Goal: Information Seeking & Learning: Learn about a topic

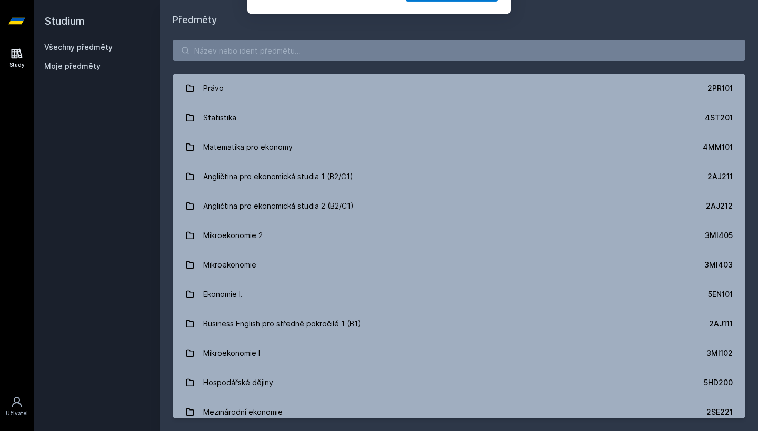
click at [376, 69] on button "Ne" at bounding box center [381, 68] width 38 height 26
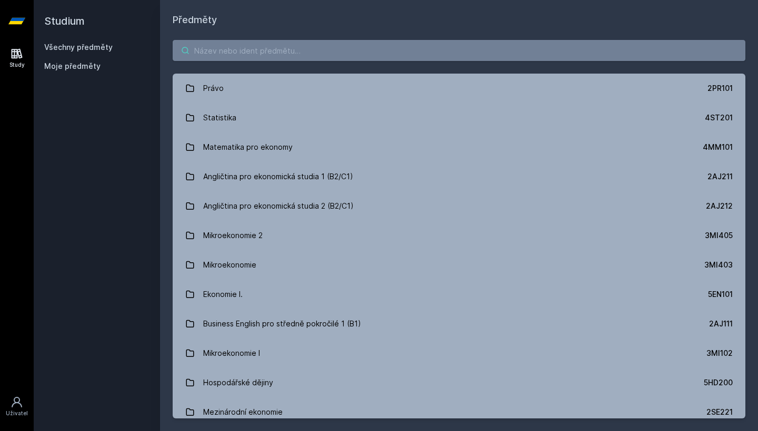
click at [380, 53] on input "search" at bounding box center [459, 50] width 572 height 21
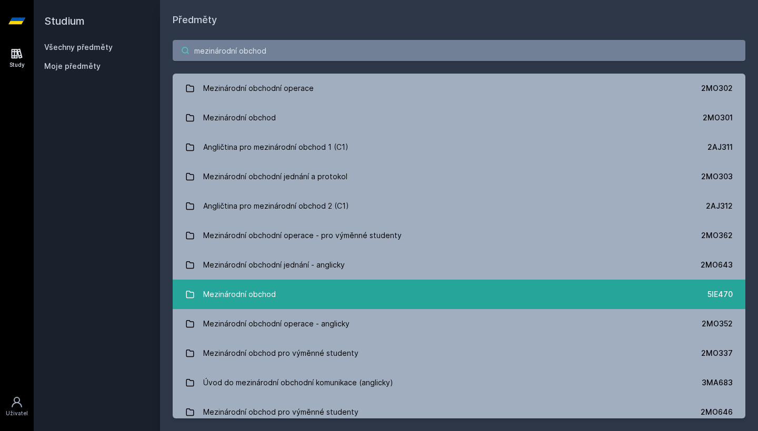
type input "mezinárodní obchod"
click at [433, 289] on link "Mezinárodní obchod 5IE470" at bounding box center [459, 294] width 572 height 29
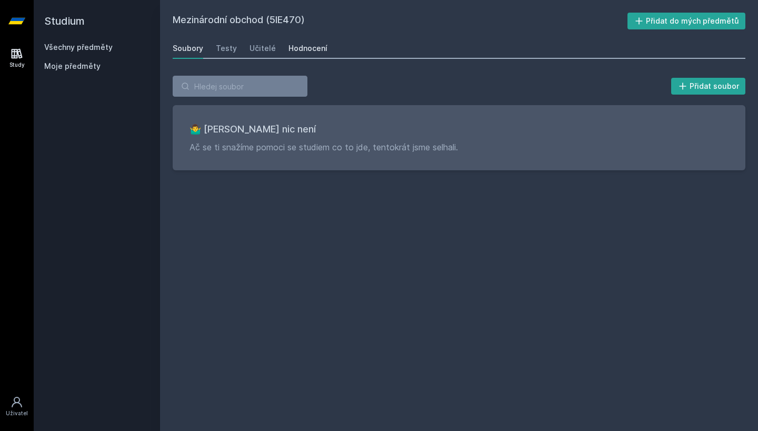
click at [301, 40] on link "Hodnocení" at bounding box center [307, 48] width 39 height 21
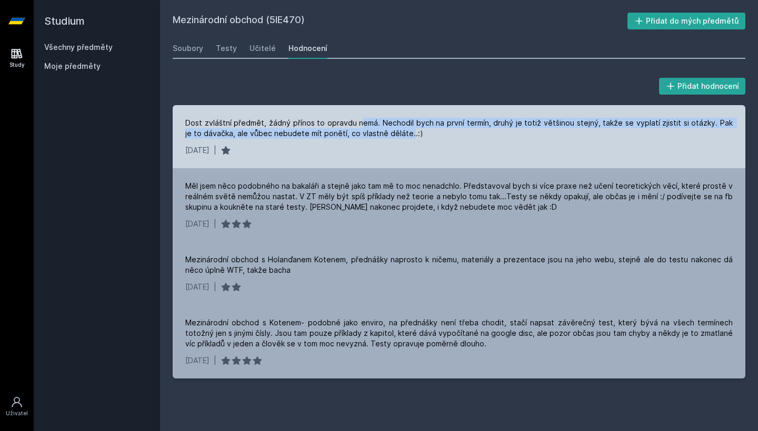
drag, startPoint x: 356, startPoint y: 120, endPoint x: 389, endPoint y: 136, distance: 37.4
click at [389, 136] on div "Dost zvláštní předmět, žádný přínos to opravdu nemá. Nechodil bych na první ter…" at bounding box center [458, 128] width 547 height 21
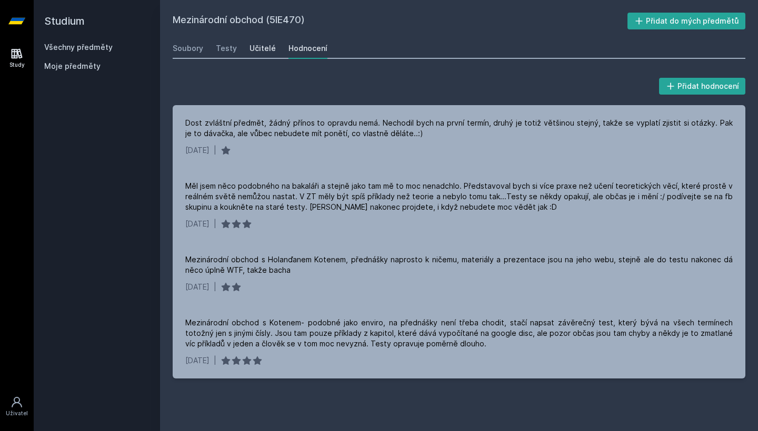
click at [250, 49] on div "Učitelé" at bounding box center [262, 48] width 26 height 11
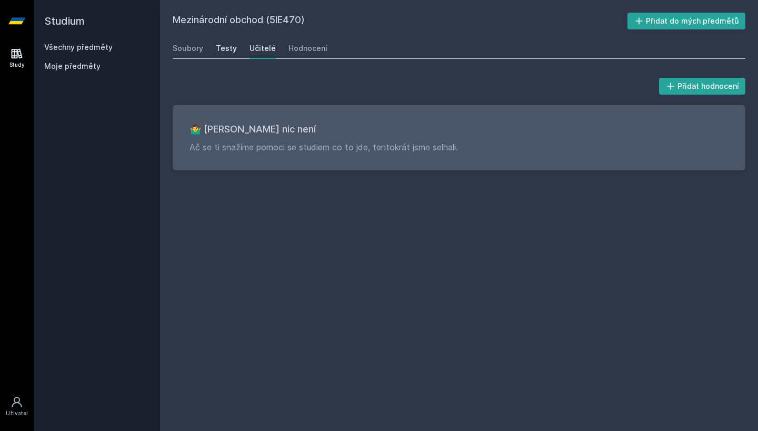
click at [224, 45] on div "Testy" at bounding box center [226, 48] width 21 height 11
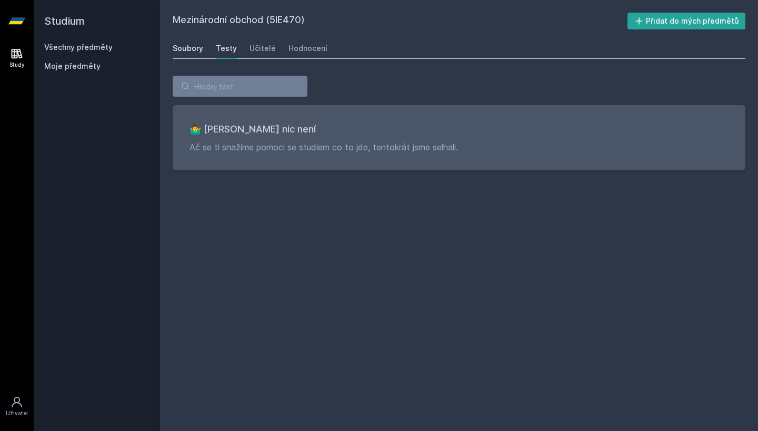
click at [192, 48] on div "Soubory" at bounding box center [188, 48] width 31 height 11
click at [88, 49] on link "Všechny předměty" at bounding box center [78, 47] width 68 height 9
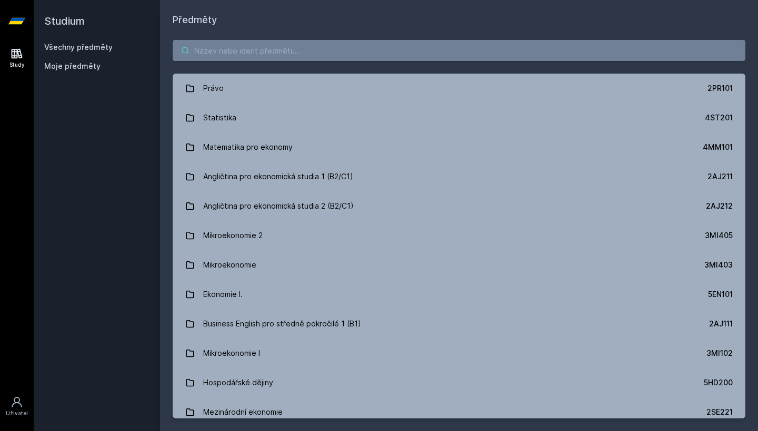
click at [223, 47] on input "search" at bounding box center [459, 50] width 572 height 21
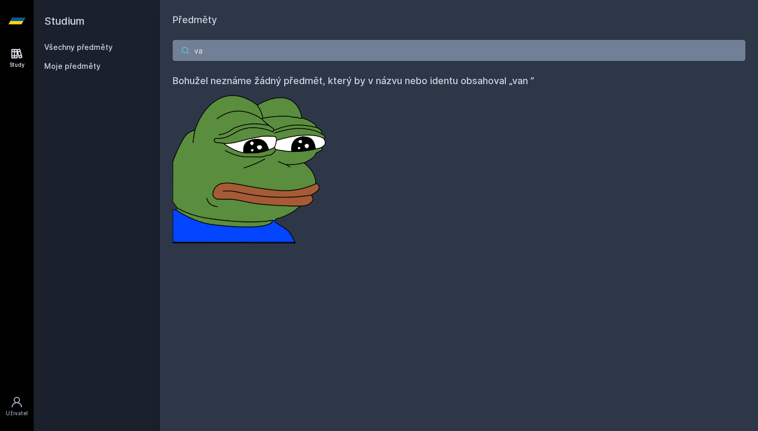
type input "v"
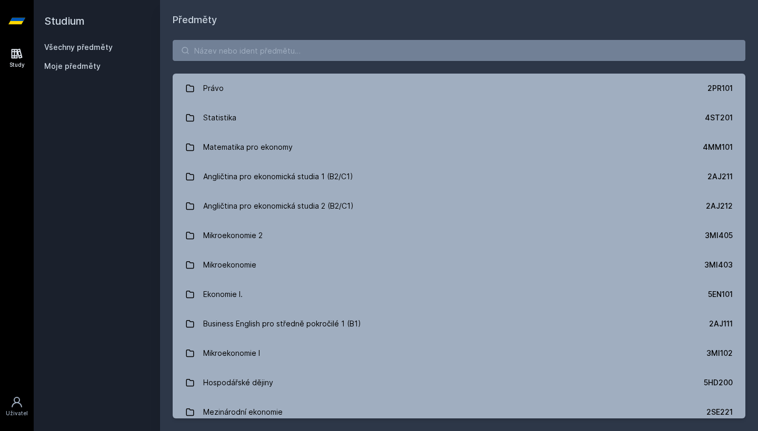
click at [319, 17] on h1 "Předměty" at bounding box center [459, 20] width 572 height 15
click at [370, 56] on input "search" at bounding box center [459, 50] width 572 height 21
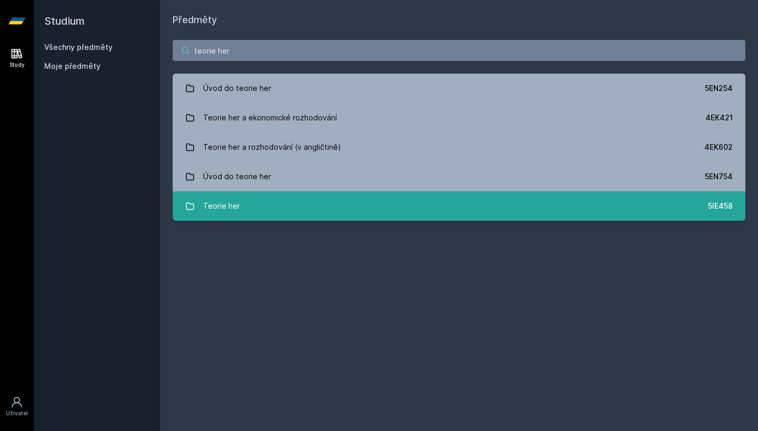
type input "teorie her"
click at [433, 203] on link "Teorie her 5IE458" at bounding box center [459, 205] width 572 height 29
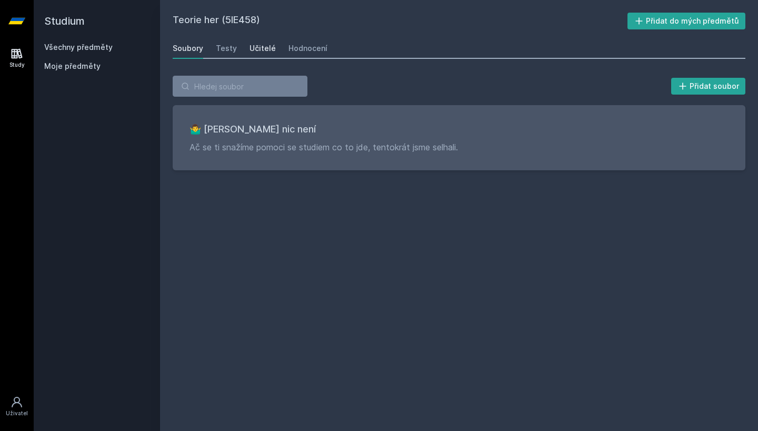
click at [264, 39] on link "Učitelé" at bounding box center [262, 48] width 26 height 21
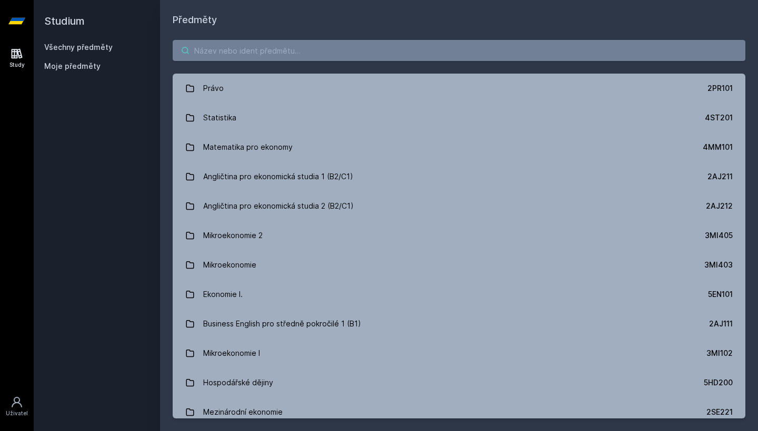
click at [519, 50] on input "search" at bounding box center [459, 50] width 572 height 21
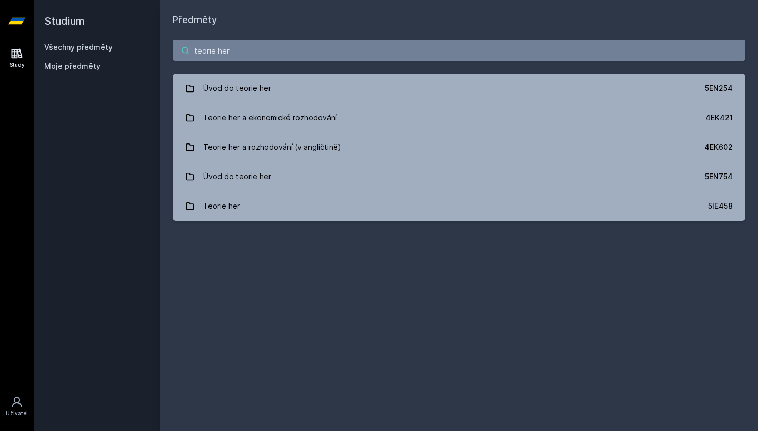
click at [486, 48] on input "teorie her" at bounding box center [459, 50] width 572 height 21
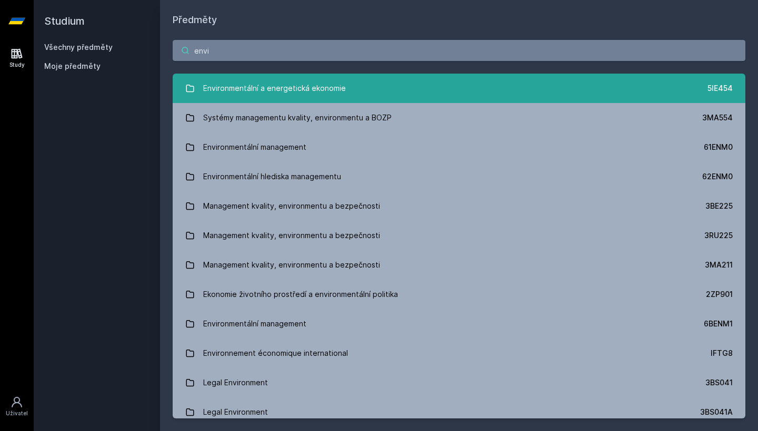
type input "envi"
click at [440, 97] on link "Environmentální a energetická ekonomie 5IE454" at bounding box center [459, 88] width 572 height 29
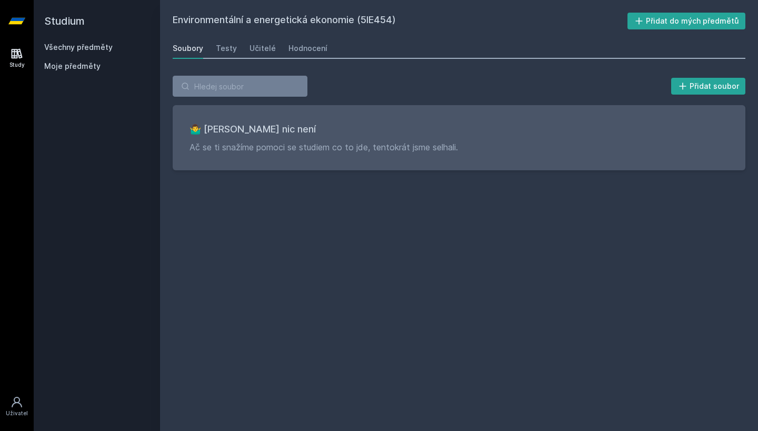
click at [270, 58] on div "Soubory Testy Učitelé Hodnocení" at bounding box center [459, 48] width 572 height 21
click at [270, 44] on div "Učitelé" at bounding box center [262, 48] width 26 height 11
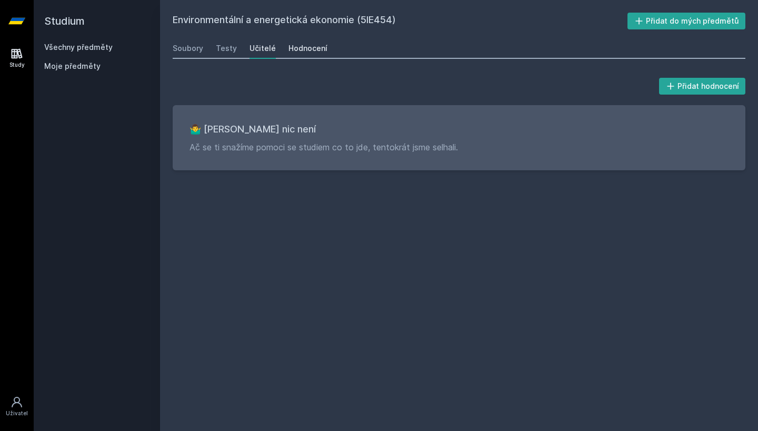
click at [295, 49] on div "Hodnocení" at bounding box center [307, 48] width 39 height 11
click at [79, 47] on link "Všechny předměty" at bounding box center [78, 47] width 68 height 9
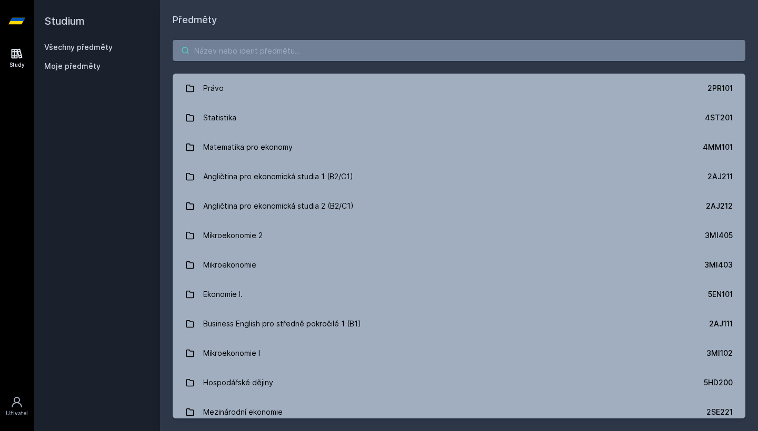
click at [570, 53] on input "search" at bounding box center [459, 50] width 572 height 21
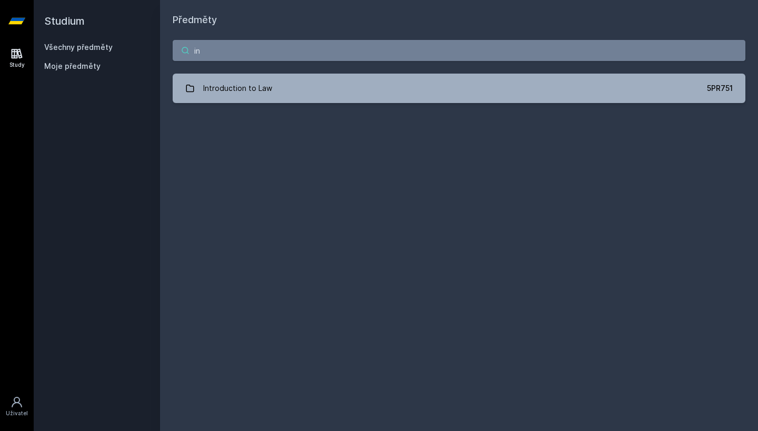
type input "i"
